Goal: Task Accomplishment & Management: Complete application form

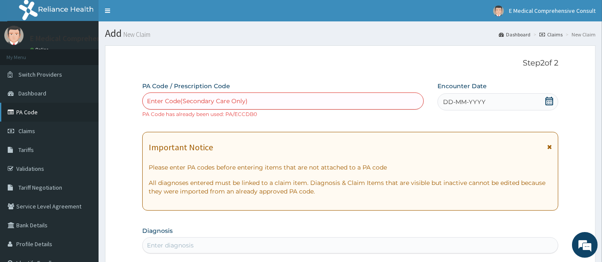
click at [39, 115] on link "PA Code" at bounding box center [49, 112] width 99 height 19
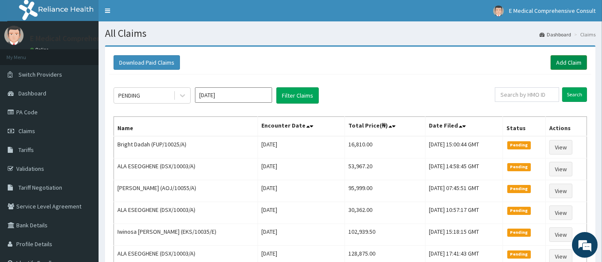
click at [565, 57] on link "Add Claim" at bounding box center [568, 62] width 36 height 15
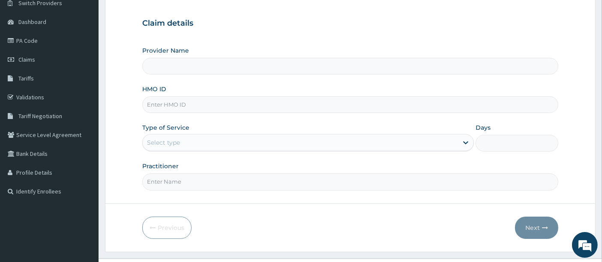
scroll to position [74, 0]
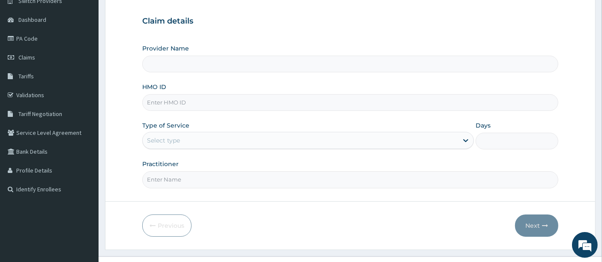
type input "E Medical Comprehensive Consult"
click at [236, 105] on input "HMO ID" at bounding box center [350, 102] width 416 height 17
paste input "AOJ/10055/A"
type input "AOJ/10055/A"
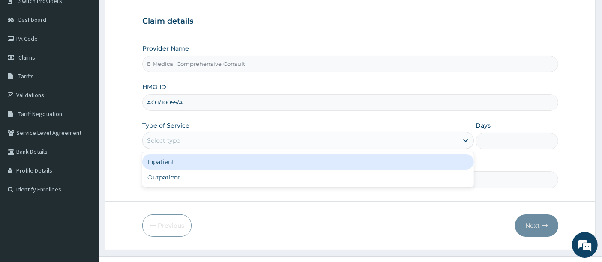
click at [171, 143] on div "Select type" at bounding box center [163, 140] width 33 height 9
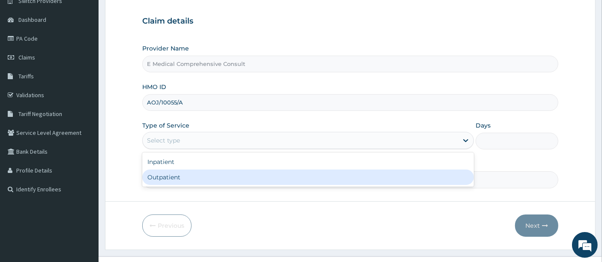
click at [158, 173] on div "Outpatient" at bounding box center [308, 177] width 332 height 15
type input "1"
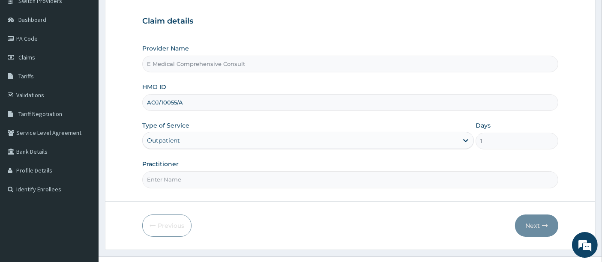
click at [158, 173] on input "Practitioner" at bounding box center [350, 179] width 416 height 17
type input "[PERSON_NAME]"
click at [530, 223] on button "Next" at bounding box center [536, 226] width 43 height 22
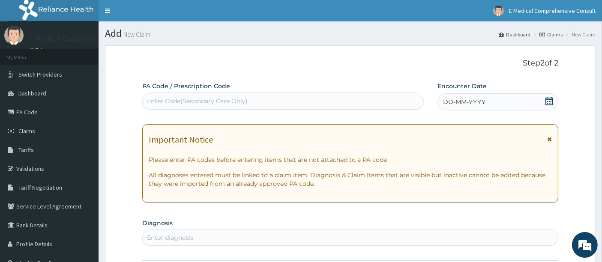
click at [168, 100] on div "Enter Code(Secondary Care Only)" at bounding box center [197, 101] width 101 height 9
paste input "PA/ECCDB0"
type input "PA/ECCDB0"
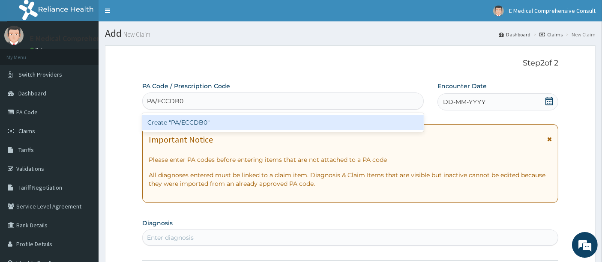
click at [168, 120] on div "Create "PA/ECCDB0"" at bounding box center [283, 122] width 282 height 15
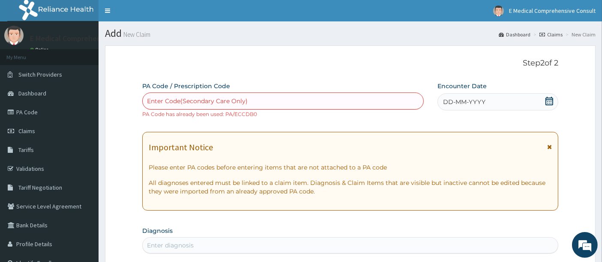
paste input "PA/1AD866"
type input "PA/1AD866"
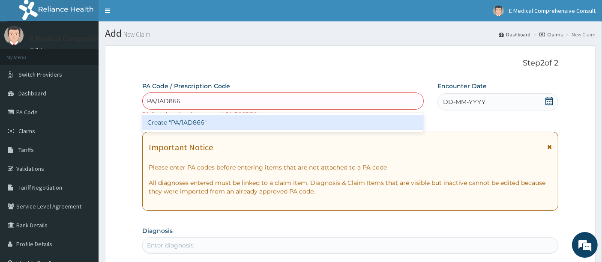
click at [173, 120] on div "Create "PA/1AD866"" at bounding box center [283, 122] width 282 height 15
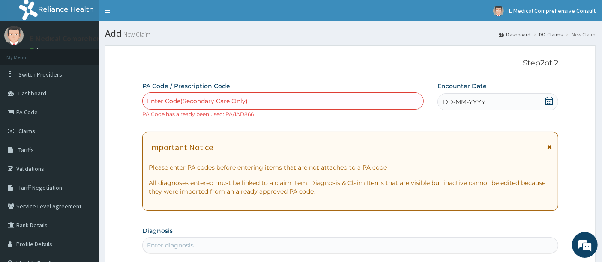
paste input "PA/43478E"
type input "PA/43478E"
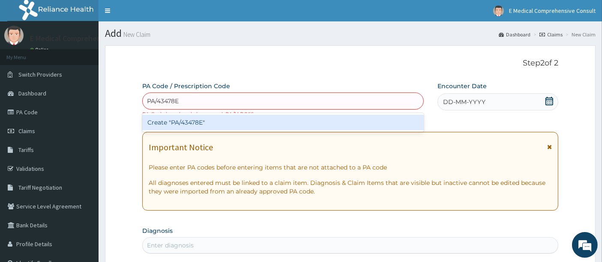
click at [177, 121] on div "Create "PA/43478E"" at bounding box center [283, 122] width 282 height 15
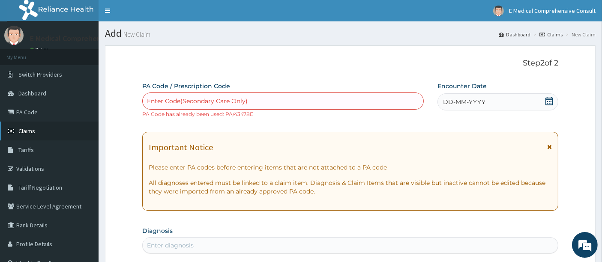
click at [24, 128] on span "Claims" at bounding box center [26, 131] width 17 height 8
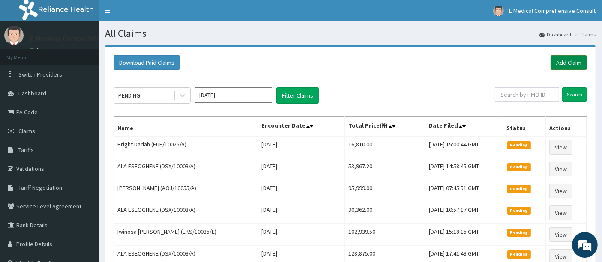
click at [556, 65] on link "Add Claim" at bounding box center [568, 62] width 36 height 15
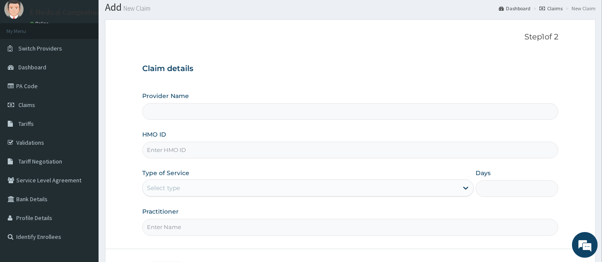
scroll to position [30, 0]
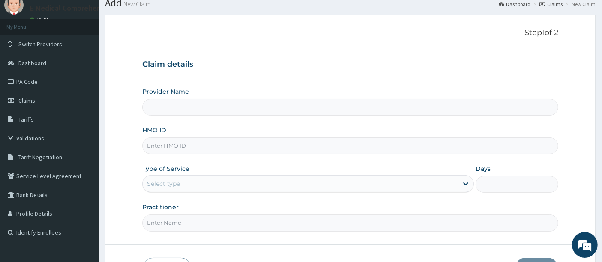
click at [149, 151] on input "HMO ID" at bounding box center [350, 145] width 416 height 17
type input "E Medical Comprehensive Consult"
paste input "KCI/10048/A"
type input "KCI/10048/A"
click at [155, 184] on div "Select type" at bounding box center [163, 183] width 33 height 9
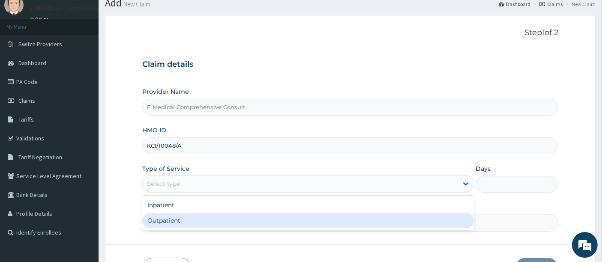
click at [161, 214] on div "Outpatient" at bounding box center [308, 220] width 332 height 15
type input "1"
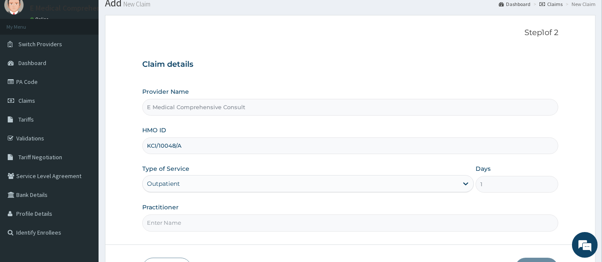
click at [161, 215] on input "Practitioner" at bounding box center [350, 223] width 416 height 17
type input "[PERSON_NAME]"
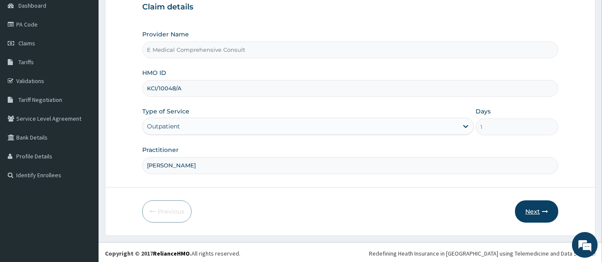
click at [538, 207] on button "Next" at bounding box center [536, 211] width 43 height 22
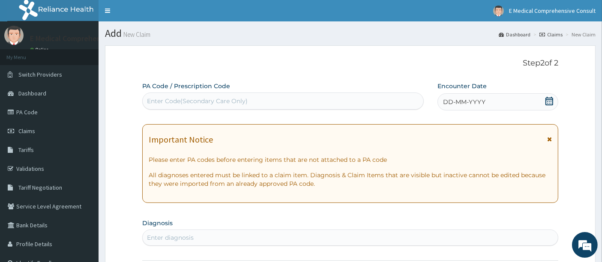
scroll to position [0, 0]
click at [173, 99] on div "Enter Code(Secondary Care Only)" at bounding box center [197, 101] width 101 height 9
paste input "PA/642C16"
type input "PA/642C16"
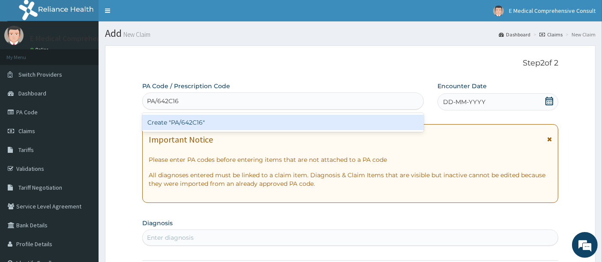
click at [193, 127] on div "Create "PA/642C16"" at bounding box center [283, 122] width 282 height 15
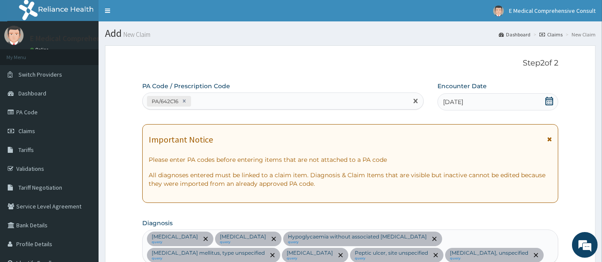
click at [200, 98] on div "PA/642C16" at bounding box center [276, 101] width 266 height 14
paste input "PA/F39CBB"
type input "PA/F39CBB"
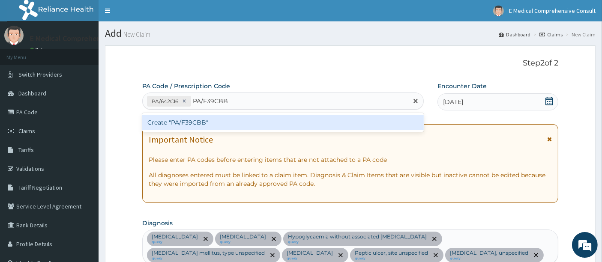
click at [197, 124] on div "Create "PA/F39CBB"" at bounding box center [283, 122] width 282 height 15
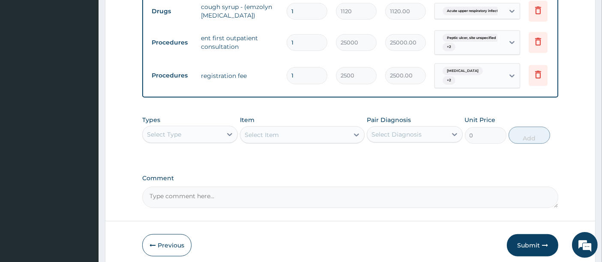
scroll to position [743, 0]
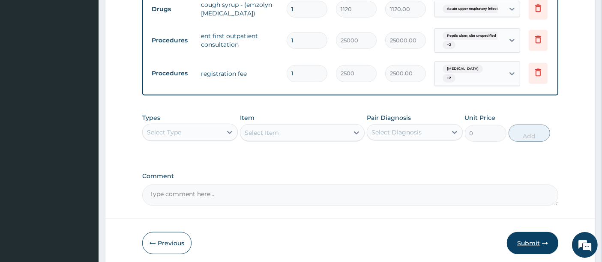
click at [527, 243] on button "Submit" at bounding box center [532, 243] width 51 height 22
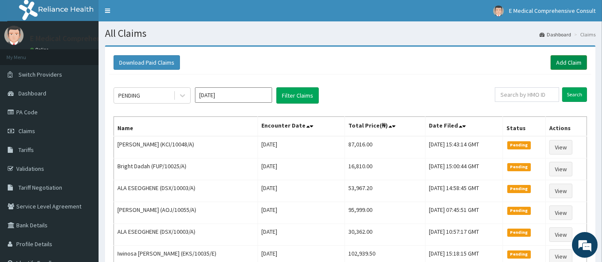
click at [562, 64] on link "Add Claim" at bounding box center [568, 62] width 36 height 15
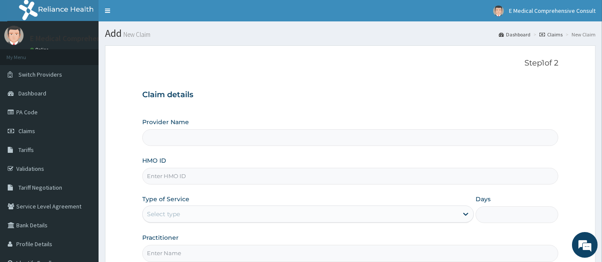
type input "E Medical Comprehensive Consult"
click at [169, 180] on input "HMO ID" at bounding box center [350, 176] width 416 height 17
paste input "DSX/10003/A"
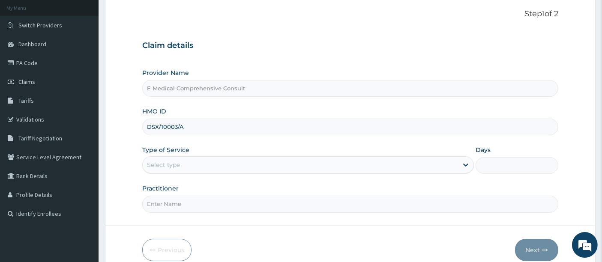
scroll to position [69, 0]
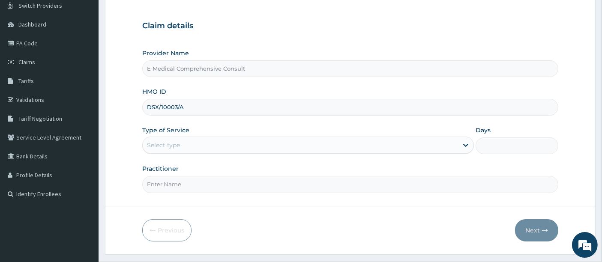
type input "DSX/10003/A"
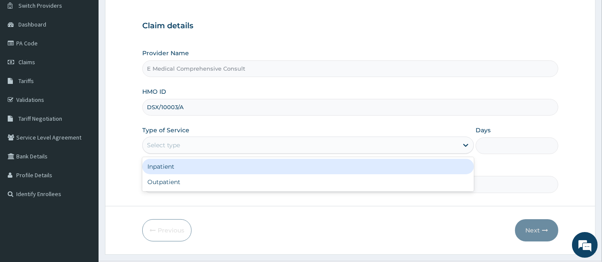
drag, startPoint x: 251, startPoint y: 148, endPoint x: 223, endPoint y: 179, distance: 41.6
click at [223, 154] on div "option Inpatient focused, 1 of 2. 2 results available. Use Up and Down to choos…" at bounding box center [308, 145] width 332 height 17
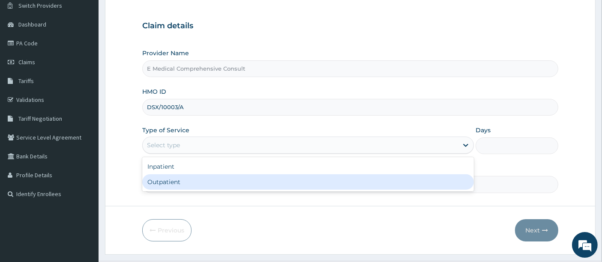
click at [223, 179] on div "Outpatient" at bounding box center [308, 181] width 332 height 15
type input "1"
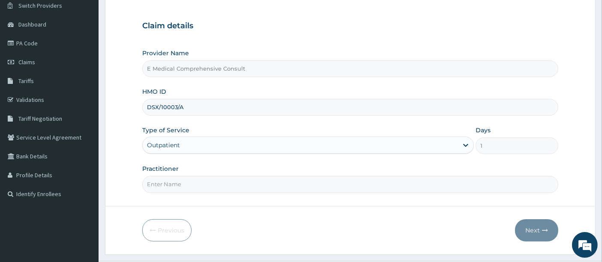
click at [223, 179] on input "Practitioner" at bounding box center [350, 184] width 416 height 17
type input "[PERSON_NAME]"
click at [529, 231] on button "Next" at bounding box center [536, 230] width 43 height 22
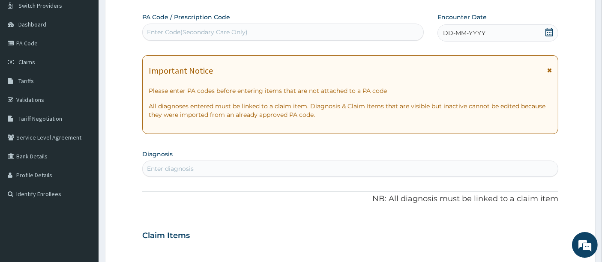
scroll to position [0, 0]
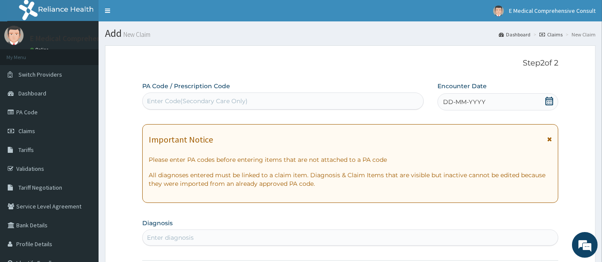
click at [161, 101] on div "Enter Code(Secondary Care Only)" at bounding box center [197, 101] width 101 height 9
paste input "PA/456D20"
type input "PA/456D20"
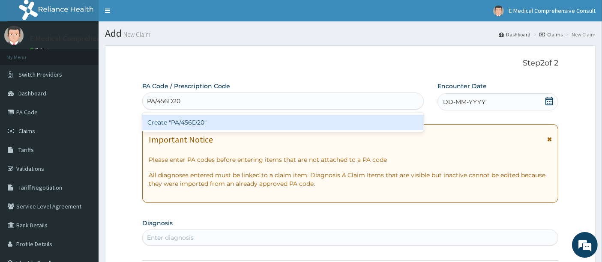
click at [173, 125] on div "Create "PA/456D20"" at bounding box center [283, 122] width 282 height 15
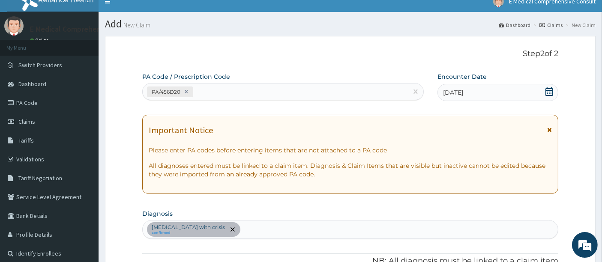
scroll to position [8, 0]
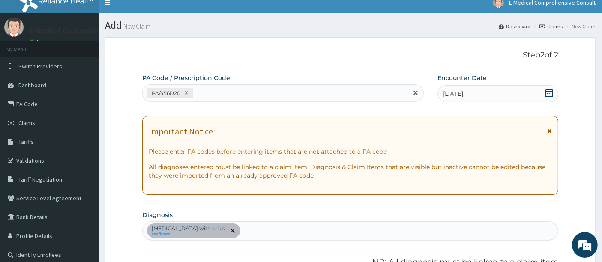
click at [196, 86] on div "PA/456D20" at bounding box center [276, 93] width 266 height 14
paste input "PA/78159A"
type input "PA/78159A"
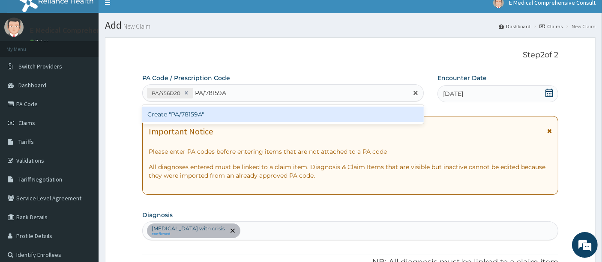
click at [193, 116] on div "Create "PA/78159A"" at bounding box center [283, 114] width 282 height 15
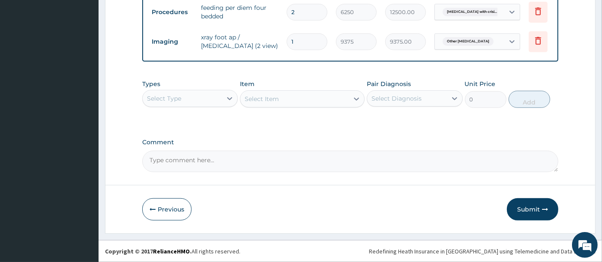
scroll to position [379, 0]
click at [530, 212] on button "Submit" at bounding box center [532, 209] width 51 height 22
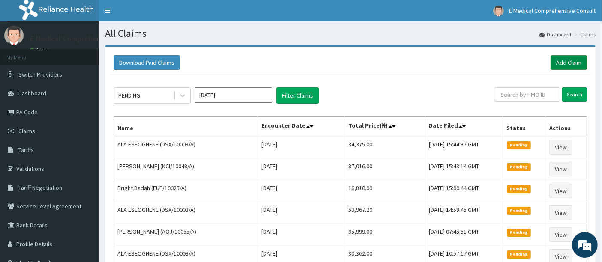
click at [565, 64] on link "Add Claim" at bounding box center [568, 62] width 36 height 15
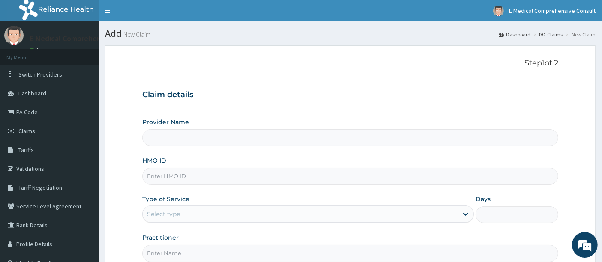
type input "E Medical Comprehensive Consult"
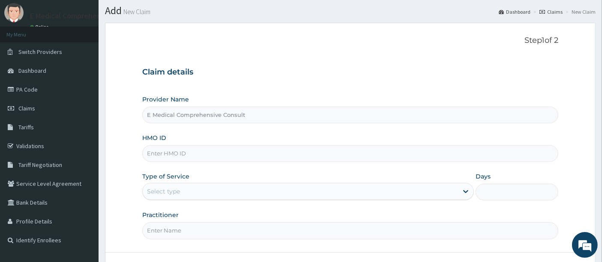
scroll to position [30, 0]
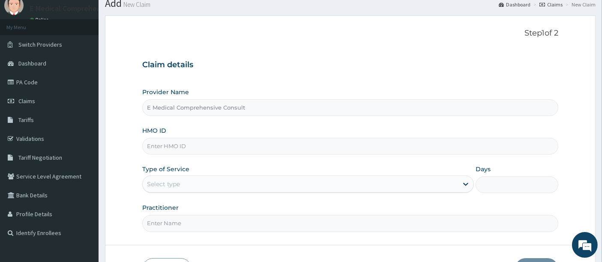
click at [172, 146] on input "HMO ID" at bounding box center [350, 146] width 416 height 17
paste input "PIT/10132/A"
type input "PIT/10132/A"
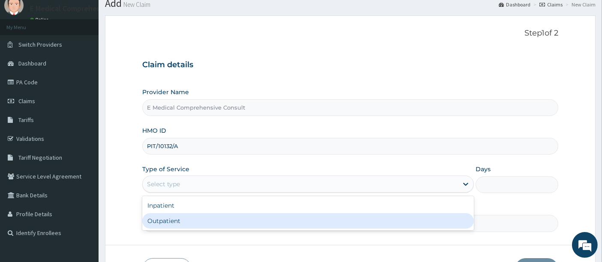
drag, startPoint x: 168, startPoint y: 179, endPoint x: 164, endPoint y: 218, distance: 39.2
click at [164, 193] on div "option Outpatient focused, 2 of 2. 2 results available. Use Up and Down to choo…" at bounding box center [308, 184] width 332 height 17
click at [164, 218] on div "Outpatient" at bounding box center [308, 220] width 332 height 15
type input "1"
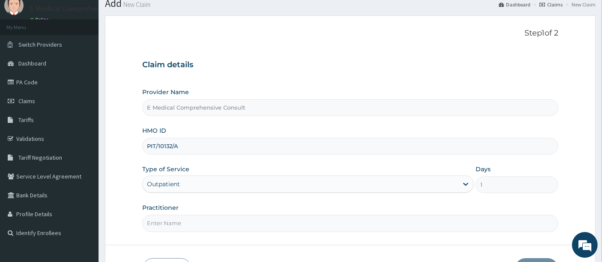
click at [164, 218] on input "Practitioner" at bounding box center [350, 223] width 416 height 17
type input "DR OKAFOR"
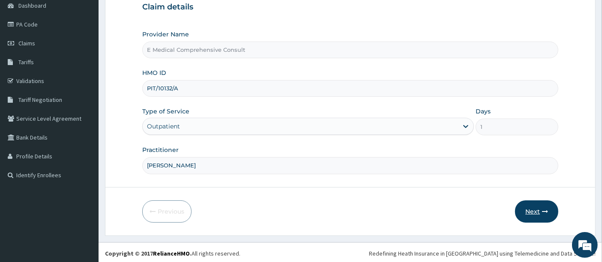
click at [533, 211] on button "Next" at bounding box center [536, 211] width 43 height 22
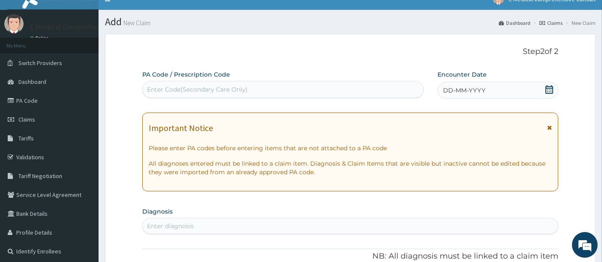
scroll to position [0, 0]
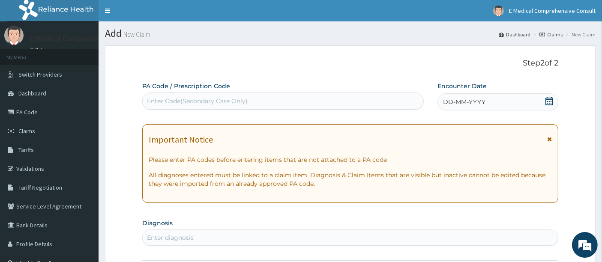
click at [153, 99] on div "Enter Code(Secondary Care Only)" at bounding box center [197, 101] width 101 height 9
paste input "PA/2EC787"
type input "PA/2EC787"
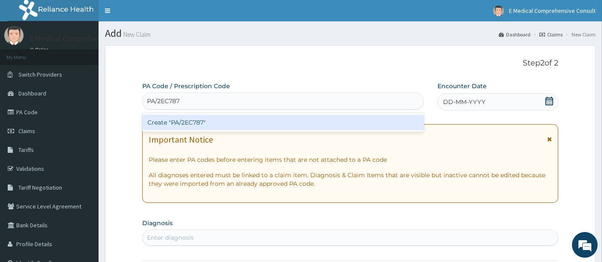
click at [163, 122] on div "Create "PA/2EC787"" at bounding box center [283, 122] width 282 height 15
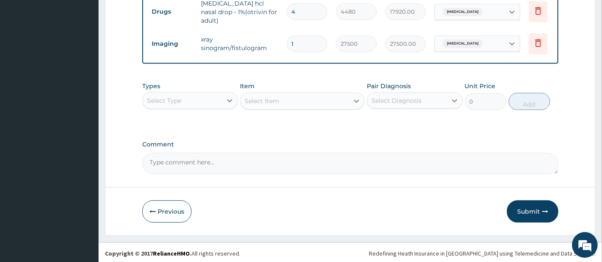
scroll to position [350, 0]
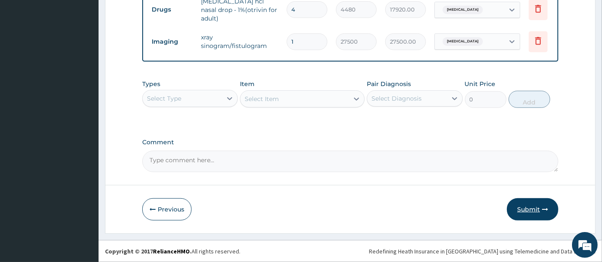
click at [528, 207] on button "Submit" at bounding box center [532, 209] width 51 height 22
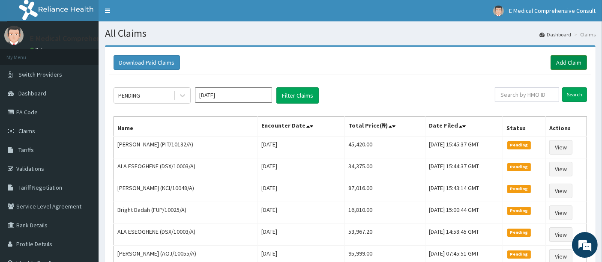
click at [564, 62] on link "Add Claim" at bounding box center [568, 62] width 36 height 15
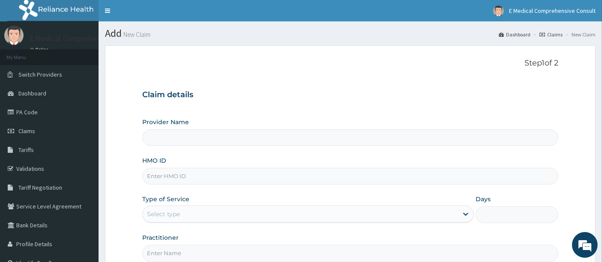
type input "E Medical Comprehensive Consult"
click at [171, 174] on input "HMO ID" at bounding box center [350, 176] width 416 height 17
paste input "FUP/10025/A"
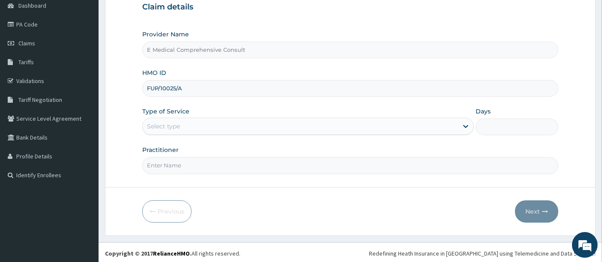
type input "FUP/10025/A"
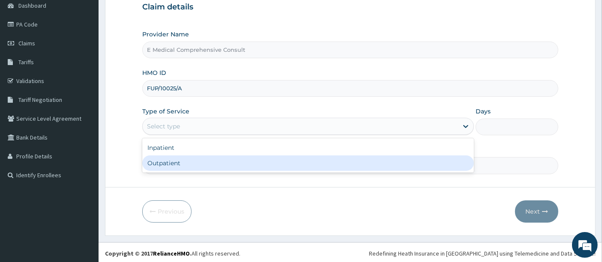
drag, startPoint x: 218, startPoint y: 125, endPoint x: 204, endPoint y: 164, distance: 40.8
click at [204, 135] on div "option Outpatient focused, 2 of 2. 2 results available. Use Up and Down to choo…" at bounding box center [308, 126] width 332 height 17
click at [204, 164] on div "Outpatient" at bounding box center [308, 162] width 332 height 15
type input "1"
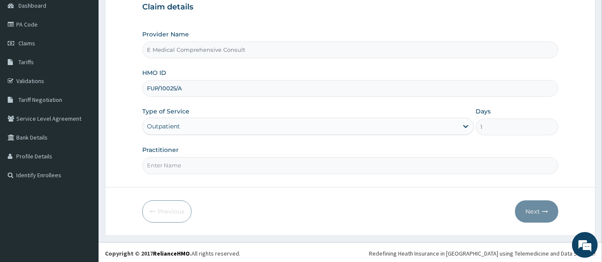
click at [204, 164] on input "Practitioner" at bounding box center [350, 165] width 416 height 17
type input "[PERSON_NAME]"
click at [531, 209] on button "Next" at bounding box center [536, 211] width 43 height 22
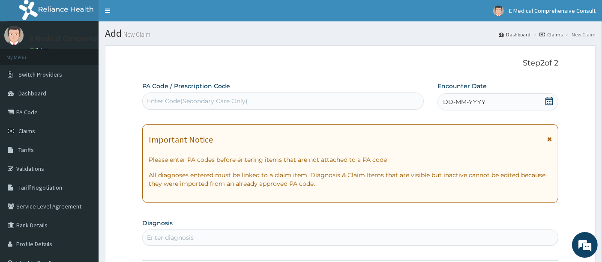
click at [160, 96] on div "Enter Code(Secondary Care Only)" at bounding box center [283, 101] width 281 height 14
paste input "PA/157869"
type input "PA/157869"
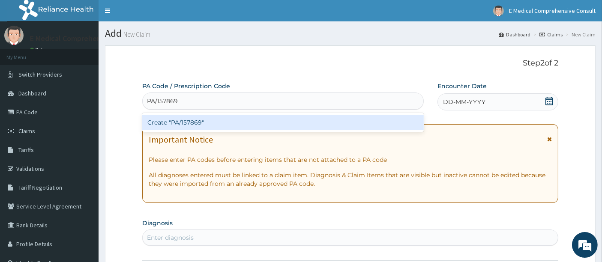
click at [166, 124] on div "Create "PA/157869"" at bounding box center [283, 122] width 282 height 15
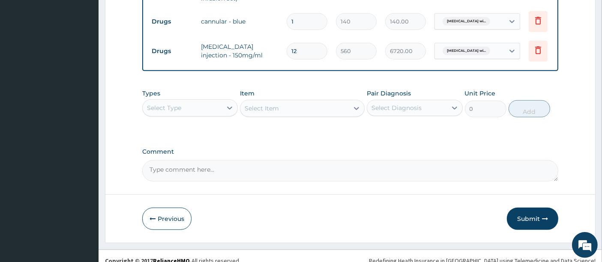
scroll to position [443, 0]
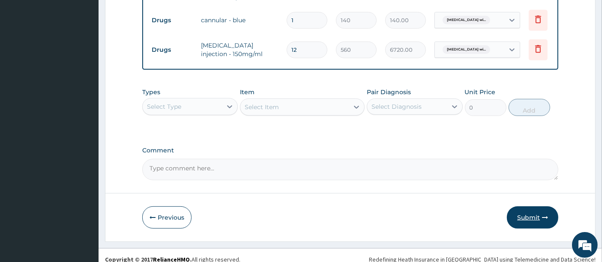
click at [528, 211] on button "Submit" at bounding box center [532, 217] width 51 height 22
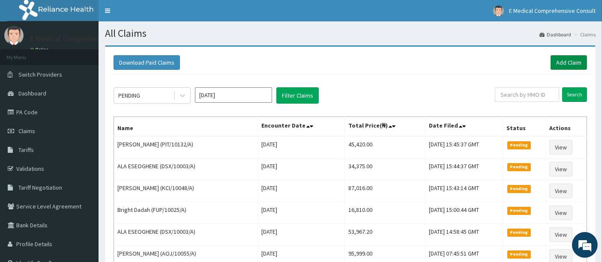
click at [559, 62] on link "Add Claim" at bounding box center [568, 62] width 36 height 15
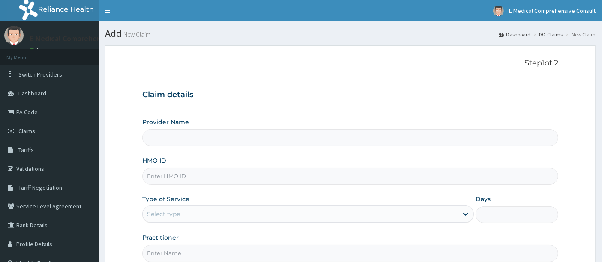
drag, startPoint x: 0, startPoint y: 0, endPoint x: 339, endPoint y: 63, distance: 344.9
click at [339, 63] on form "Step 1 of 2 Claim details Provider Name HMO ID Type of Service Select type Days…" at bounding box center [350, 184] width 490 height 278
click at [370, 78] on div "Step 1 of 2 Claim details Provider Name HMO ID Type of Service Select type Days…" at bounding box center [350, 160] width 416 height 203
type input "E Medical Comprehensive Consult"
click at [173, 179] on input "HMO ID" at bounding box center [350, 176] width 416 height 17
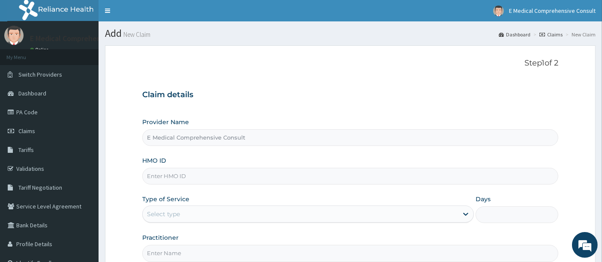
paste input "UBP/10691/A"
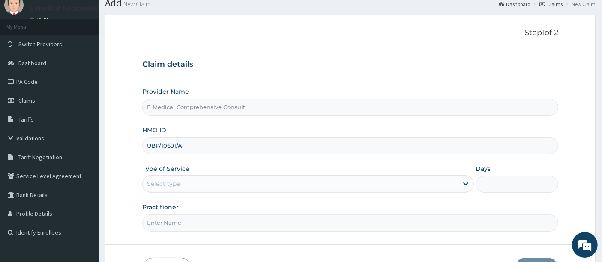
scroll to position [32, 0]
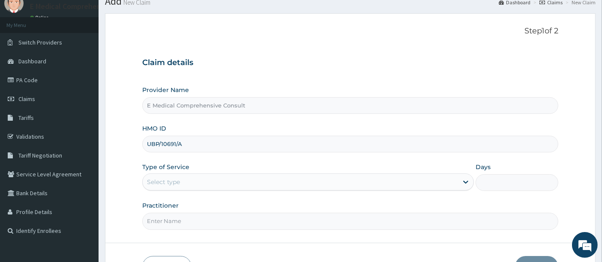
type input "UBP/10691/A"
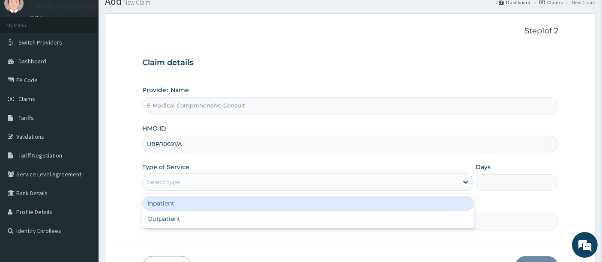
click at [192, 184] on div "Select type" at bounding box center [300, 182] width 315 height 14
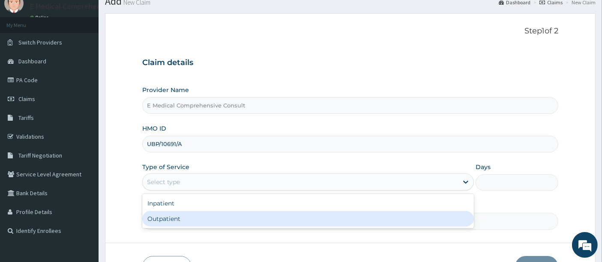
click at [192, 221] on div "Outpatient" at bounding box center [308, 218] width 332 height 15
type input "1"
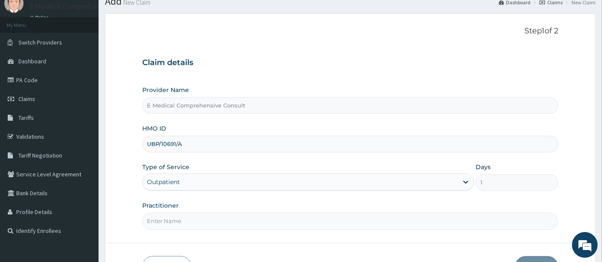
click at [192, 221] on input "Practitioner" at bounding box center [350, 221] width 416 height 17
type input "DR OKAFOR"
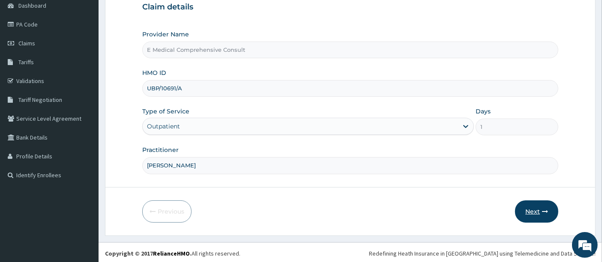
click at [528, 210] on button "Next" at bounding box center [536, 211] width 43 height 22
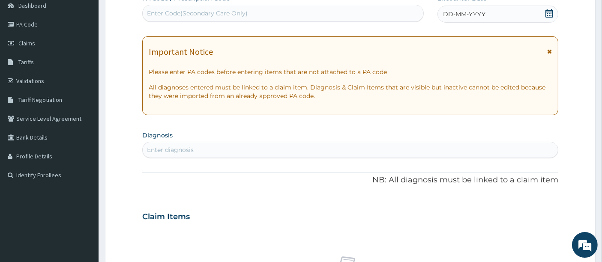
scroll to position [0, 0]
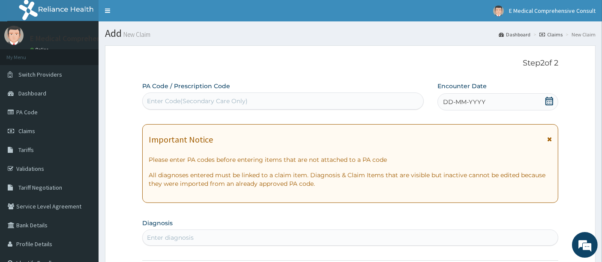
click at [164, 97] on div "Enter Code(Secondary Care Only)" at bounding box center [197, 101] width 101 height 9
paste input "PA/A9F836"
type input "PA/A9F836"
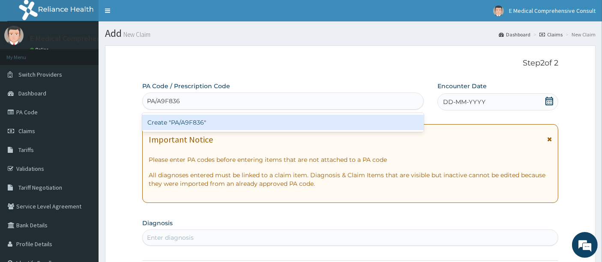
click at [176, 119] on div "Create "PA/A9F836"" at bounding box center [283, 122] width 282 height 15
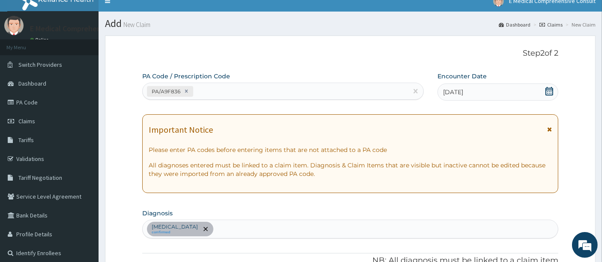
scroll to position [2, 0]
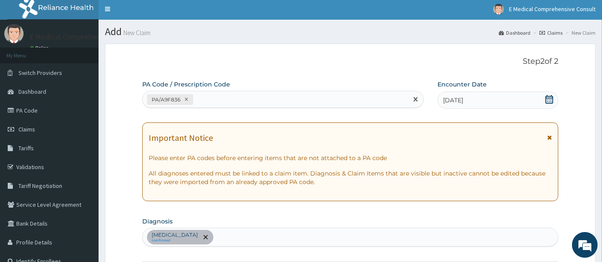
click at [201, 101] on div "PA/A9F836" at bounding box center [276, 100] width 266 height 14
paste input "PA/FB8DC0"
type input "PA/FB8DC0"
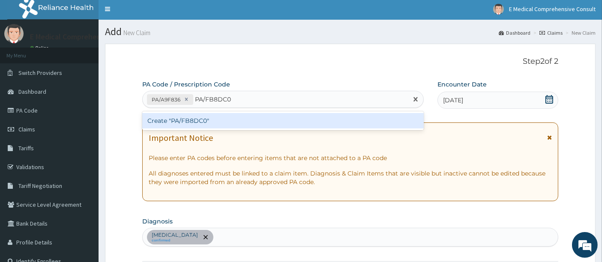
click at [197, 120] on div "Create "PA/FB8DC0"" at bounding box center [283, 120] width 282 height 15
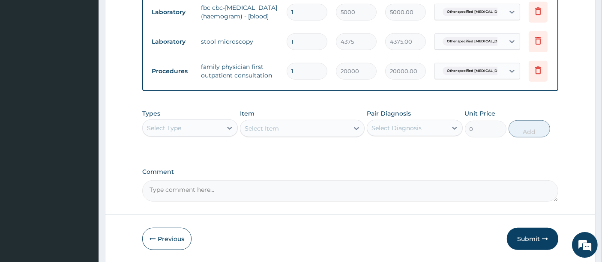
scroll to position [624, 0]
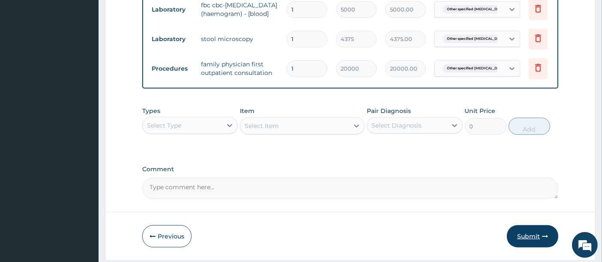
click at [525, 225] on button "Submit" at bounding box center [532, 236] width 51 height 22
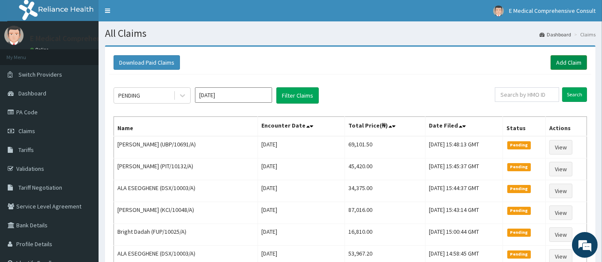
click at [564, 63] on link "Add Claim" at bounding box center [568, 62] width 36 height 15
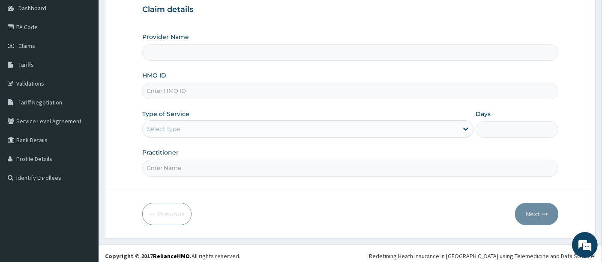
scroll to position [86, 0]
type input "E Medical Comprehensive Consult"
click at [180, 91] on input "HMO ID" at bounding box center [350, 90] width 416 height 17
paste input "EKS/10035/E"
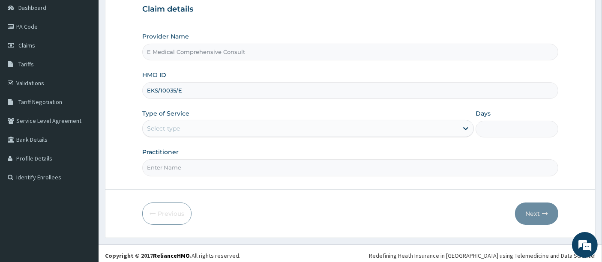
type input "EKS/10035/E"
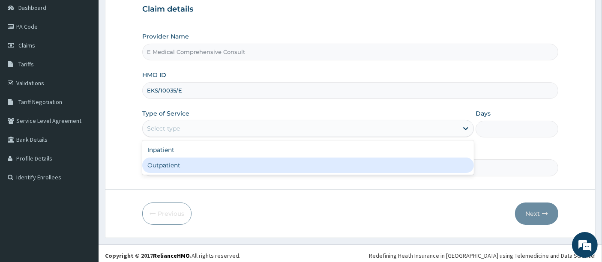
drag, startPoint x: 180, startPoint y: 127, endPoint x: 175, endPoint y: 161, distance: 34.7
click at [175, 137] on div "option Outpatient focused, 2 of 2. 2 results available. Use Up and Down to choo…" at bounding box center [308, 128] width 332 height 17
click at [175, 161] on div "Outpatient" at bounding box center [308, 165] width 332 height 15
type input "1"
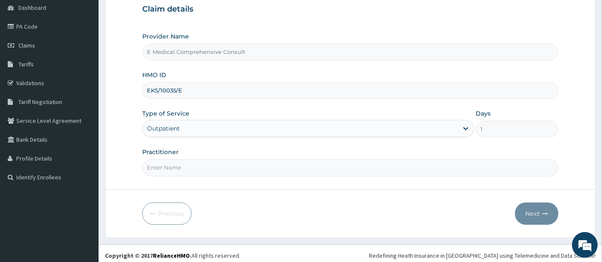
click at [175, 161] on input "Practitioner" at bounding box center [350, 167] width 416 height 17
type input "[PERSON_NAME]"
click at [537, 213] on button "Next" at bounding box center [536, 214] width 43 height 22
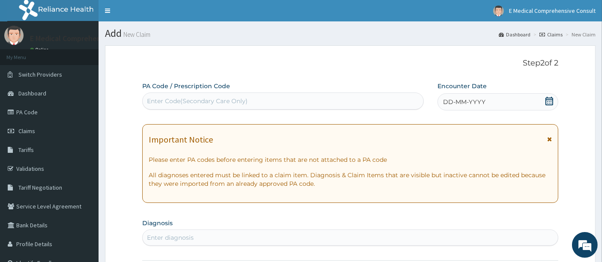
click at [167, 97] on div "Enter Code(Secondary Care Only)" at bounding box center [197, 101] width 101 height 9
paste input "PA/E9D882"
type input "PA/E9D882"
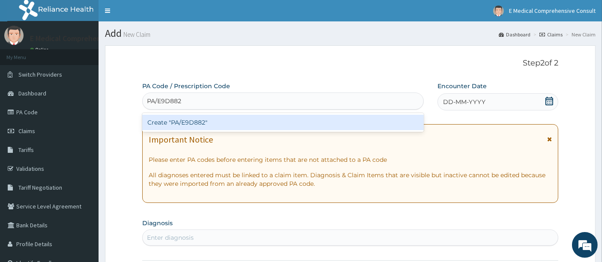
click at [173, 124] on div "Create "PA/E9D882"" at bounding box center [283, 122] width 282 height 15
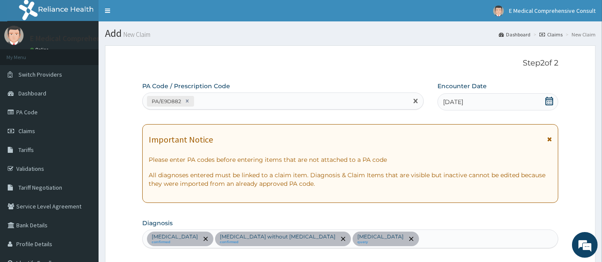
click at [220, 104] on div "PA/E9D882" at bounding box center [276, 101] width 266 height 14
paste input "PA/B325B7"
type input "PA/B325B7"
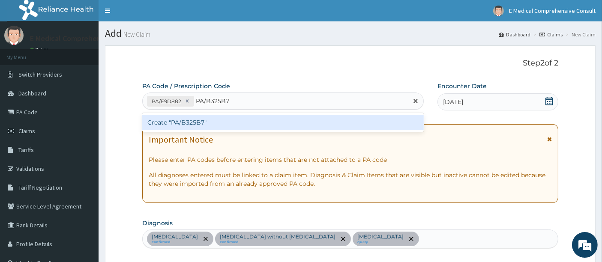
click at [186, 124] on div "Create "PA/B325B7"" at bounding box center [283, 122] width 282 height 15
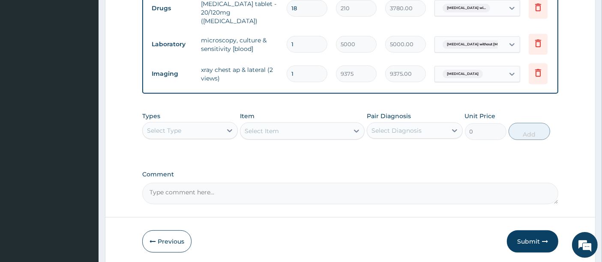
scroll to position [483, 0]
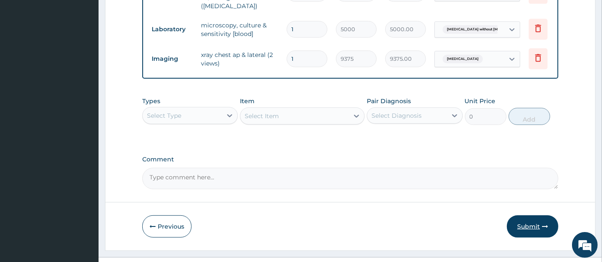
click at [536, 215] on button "Submit" at bounding box center [532, 226] width 51 height 22
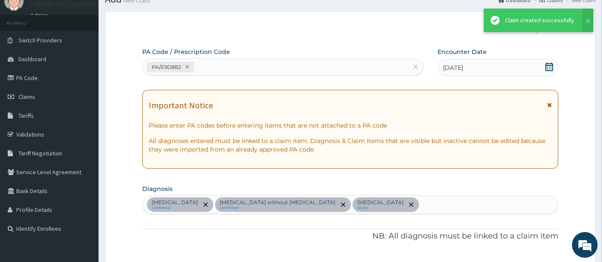
scroll to position [476, 0]
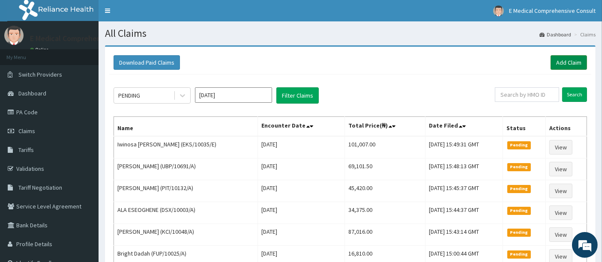
click at [563, 62] on link "Add Claim" at bounding box center [568, 62] width 36 height 15
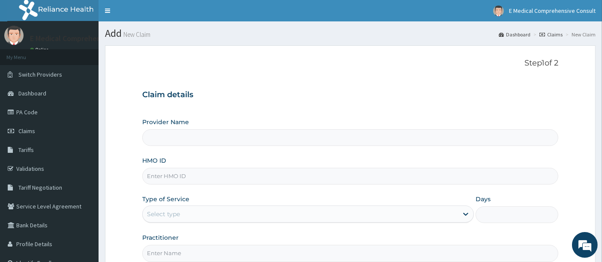
type input "E Medical Comprehensive Consult"
click at [159, 176] on input "HMO ID" at bounding box center [350, 176] width 416 height 17
paste input "AOJ/10040/A"
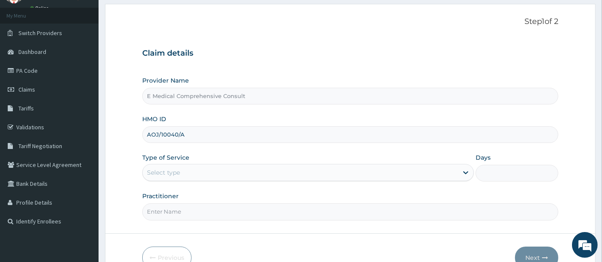
scroll to position [41, 0]
type input "AOJ/10040/A"
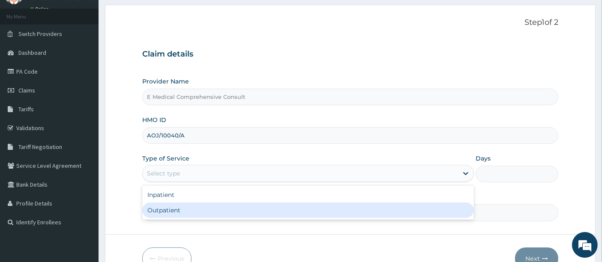
drag, startPoint x: 248, startPoint y: 178, endPoint x: 214, endPoint y: 217, distance: 51.7
click at [214, 182] on div "option Outpatient focused, 2 of 2. 2 results available. Use Up and Down to choo…" at bounding box center [308, 173] width 332 height 17
click at [214, 217] on div "Outpatient" at bounding box center [308, 210] width 332 height 15
type input "1"
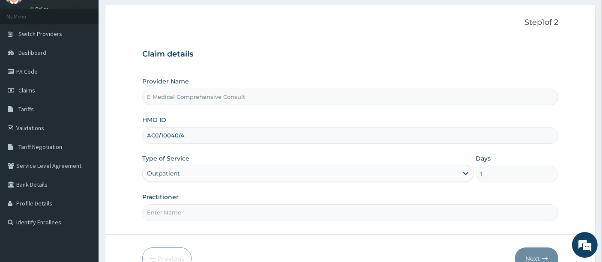
click at [214, 217] on input "Practitioner" at bounding box center [350, 212] width 416 height 17
type input "DR OKAFOR"
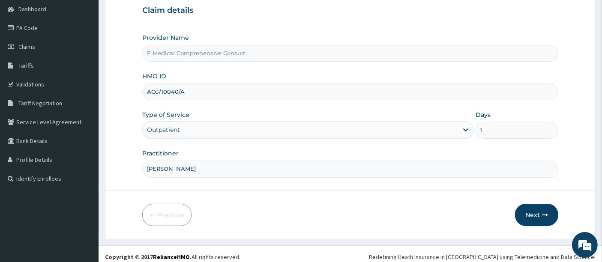
scroll to position [88, 0]
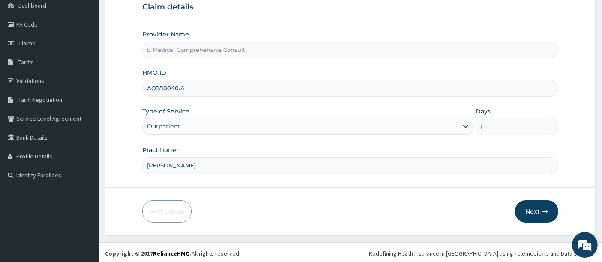
click at [535, 209] on button "Next" at bounding box center [536, 211] width 43 height 22
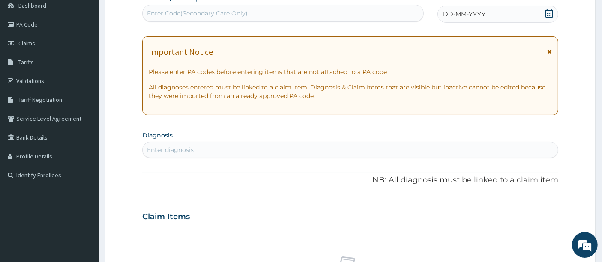
scroll to position [0, 0]
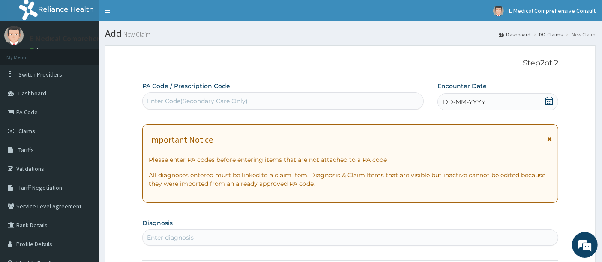
click at [167, 103] on div "Enter Code(Secondary Care Only)" at bounding box center [197, 101] width 101 height 9
paste input "PA/9C62A3"
type input "PA/9C62A3"
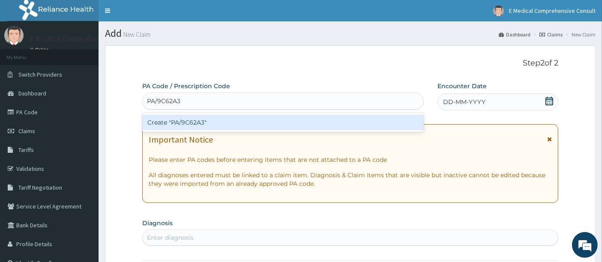
click at [164, 120] on div "Create "PA/9C62A3"" at bounding box center [283, 122] width 282 height 15
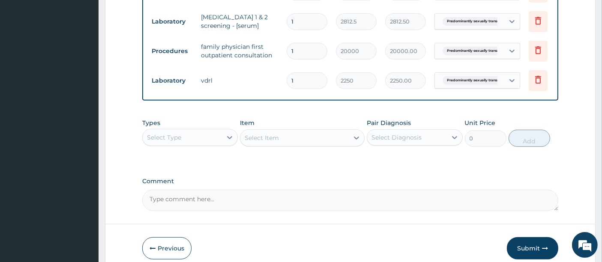
scroll to position [369, 0]
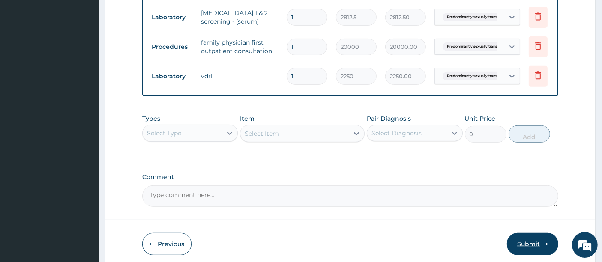
click at [527, 251] on button "Submit" at bounding box center [532, 244] width 51 height 22
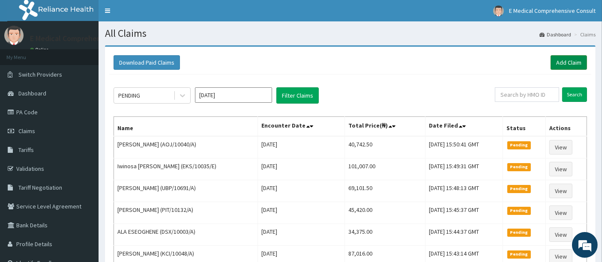
click at [562, 63] on link "Add Claim" at bounding box center [568, 62] width 36 height 15
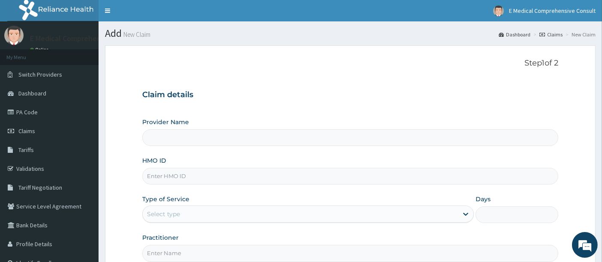
type input "E Medical Comprehensive Consult"
click at [156, 180] on input "HMO ID" at bounding box center [350, 176] width 416 height 17
paste input "FUP/10025/A"
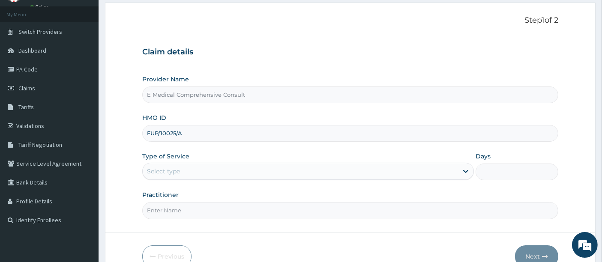
type input "FUP/10025/A"
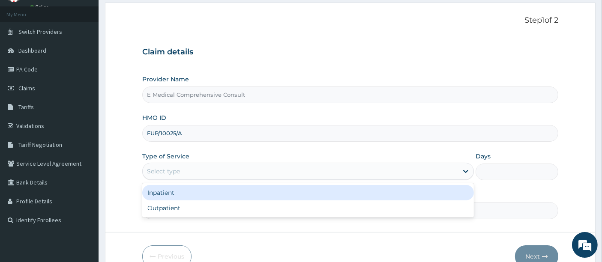
click at [204, 177] on div "Select type" at bounding box center [300, 171] width 315 height 14
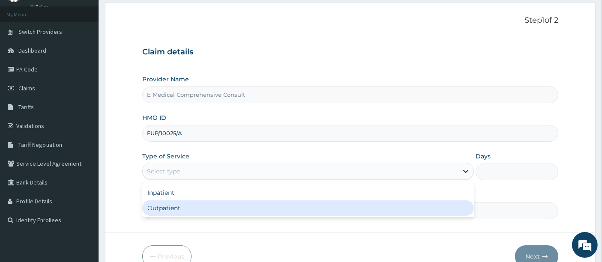
click at [192, 209] on div "Outpatient" at bounding box center [308, 207] width 332 height 15
type input "1"
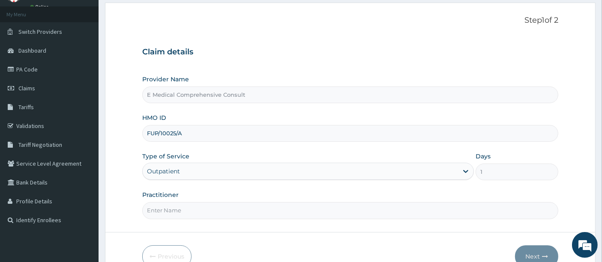
click at [192, 209] on input "Practitioner" at bounding box center [350, 210] width 416 height 17
type input "[PERSON_NAME]"
click at [532, 254] on button "Next" at bounding box center [536, 256] width 43 height 22
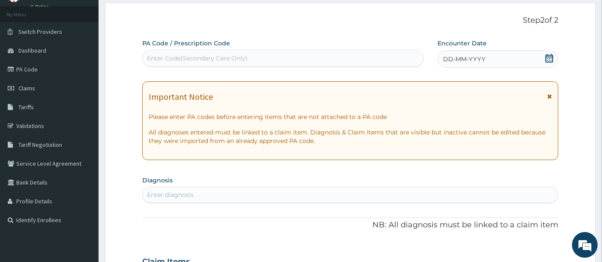
scroll to position [0, 0]
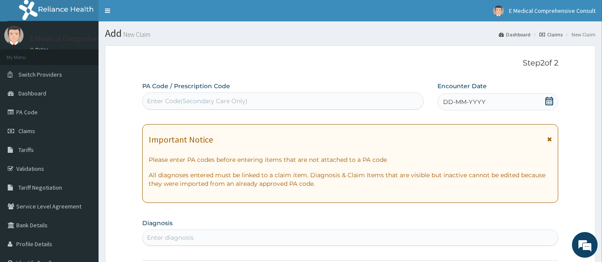
click at [155, 99] on div "Enter Code(Secondary Care Only)" at bounding box center [197, 101] width 101 height 9
paste input "PA/E808C6"
type input "PA/E808C6"
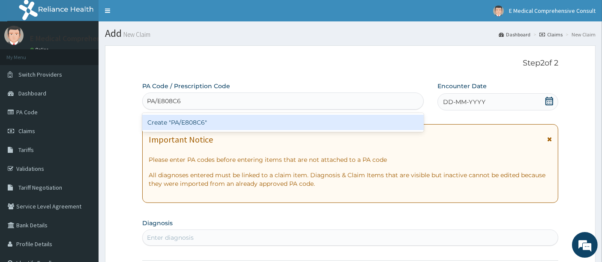
click at [157, 122] on div "Create "PA/E808C6"" at bounding box center [283, 122] width 282 height 15
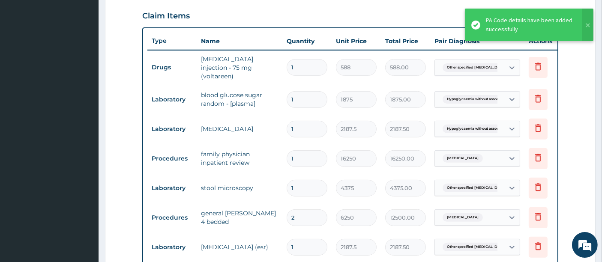
scroll to position [290, 0]
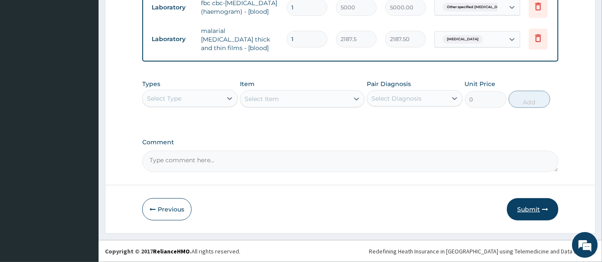
click at [523, 207] on button "Submit" at bounding box center [532, 209] width 51 height 22
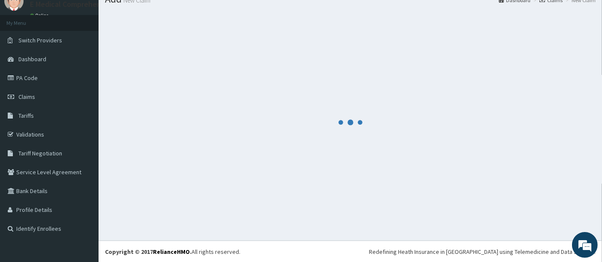
scroll to position [590, 0]
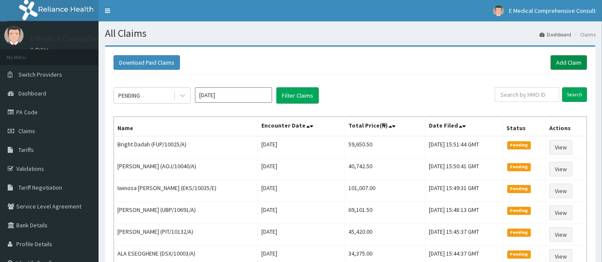
click at [561, 59] on link "Add Claim" at bounding box center [568, 62] width 36 height 15
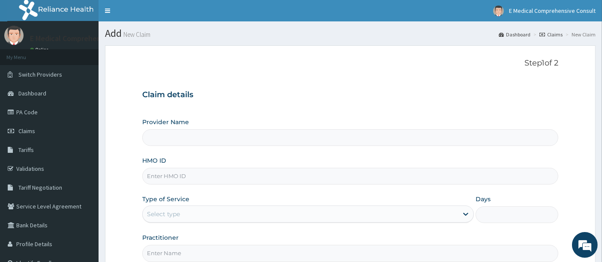
type input "E Medical Comprehensive Consult"
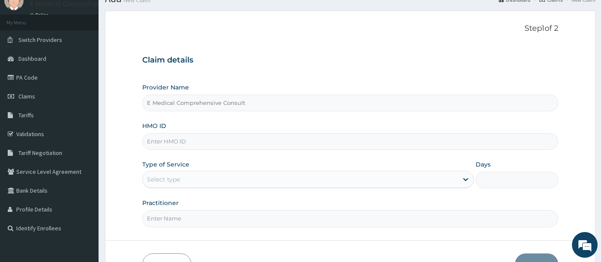
click at [176, 143] on input "HMO ID" at bounding box center [350, 141] width 416 height 17
paste input "AOJ/10006/A"
type input "AOJ/10006/A"
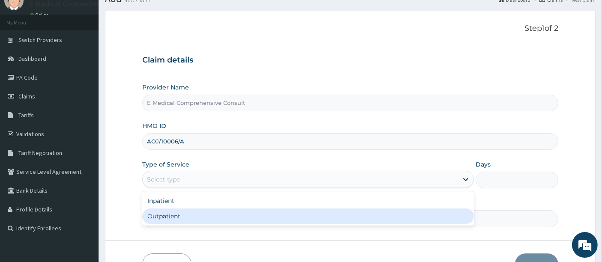
drag, startPoint x: 191, startPoint y: 181, endPoint x: 192, endPoint y: 217, distance: 36.0
click at [192, 188] on div "option Outpatient focused, 2 of 2. 2 results available. Use Up and Down to choo…" at bounding box center [308, 179] width 332 height 17
click at [192, 217] on div "Outpatient" at bounding box center [308, 216] width 332 height 15
type input "1"
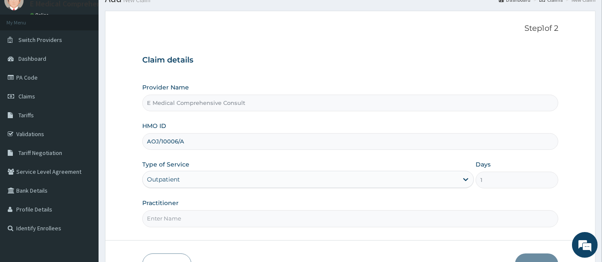
click at [192, 217] on input "Practitioner" at bounding box center [350, 218] width 416 height 17
type input "[PERSON_NAME]"
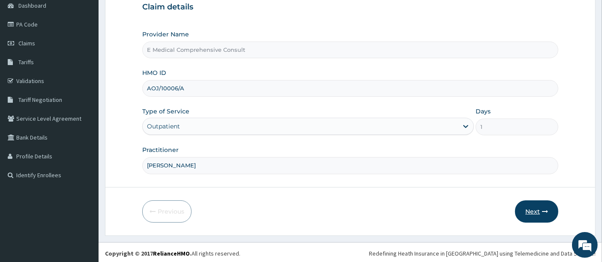
click at [534, 215] on button "Next" at bounding box center [536, 211] width 43 height 22
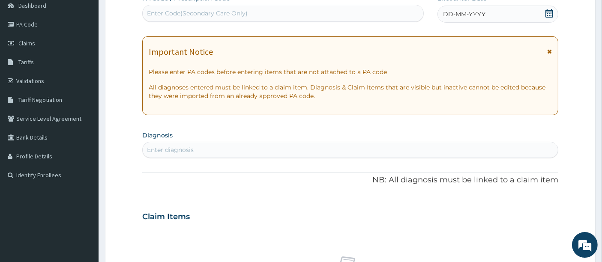
scroll to position [0, 0]
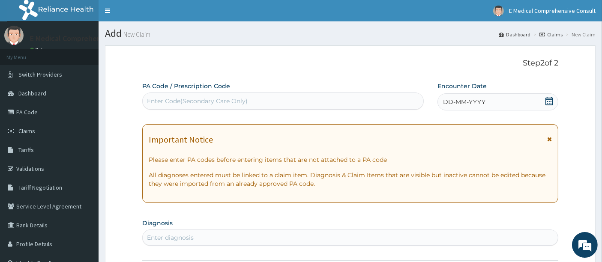
click at [166, 99] on div "Enter Code(Secondary Care Only)" at bounding box center [197, 101] width 101 height 9
paste input "PA/94DA47"
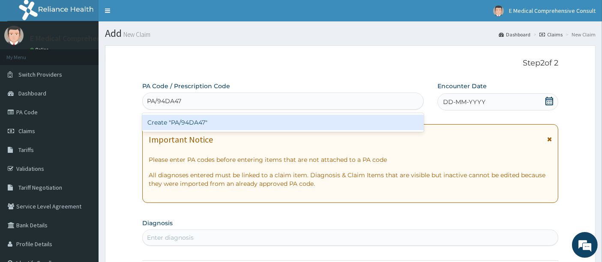
type input "PA/94DA47"
click at [184, 124] on div "Create "PA/94DA47"" at bounding box center [283, 122] width 282 height 15
